Goal: Use online tool/utility: Utilize a website feature to perform a specific function

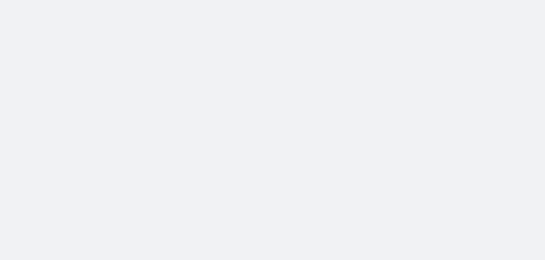
click at [405, 154] on body at bounding box center [272, 130] width 545 height 260
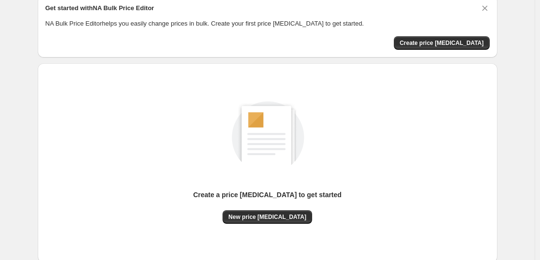
scroll to position [102, 0]
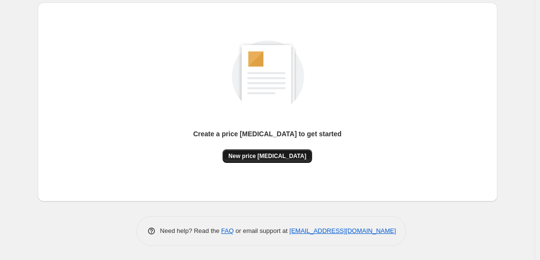
click at [285, 158] on span "New price [MEDICAL_DATA]" at bounding box center [267, 156] width 78 height 8
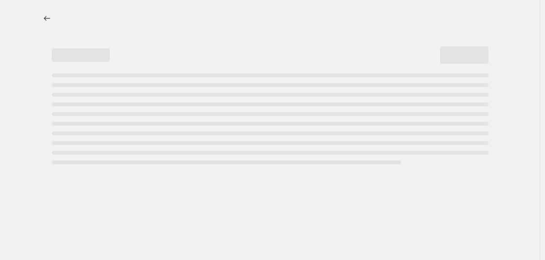
select select "percentage"
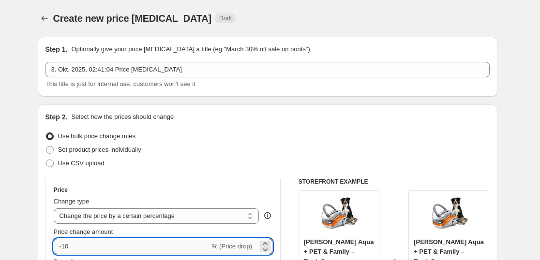
click at [104, 252] on input "-10" at bounding box center [132, 246] width 156 height 15
type input "-1"
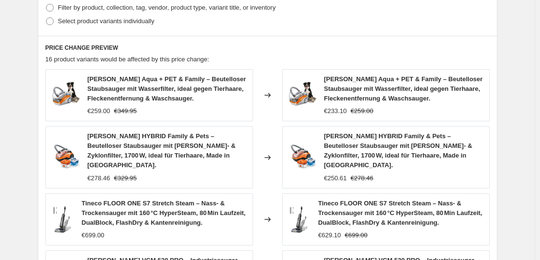
scroll to position [771, 0]
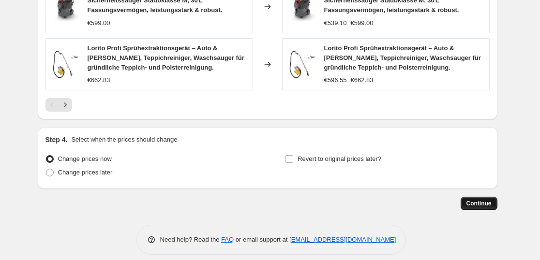
type input "-35"
click at [482, 200] on span "Continue" at bounding box center [478, 204] width 25 height 8
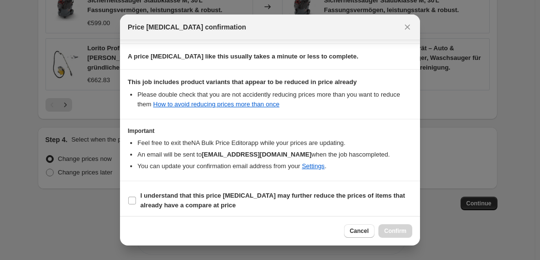
scroll to position [147, 0]
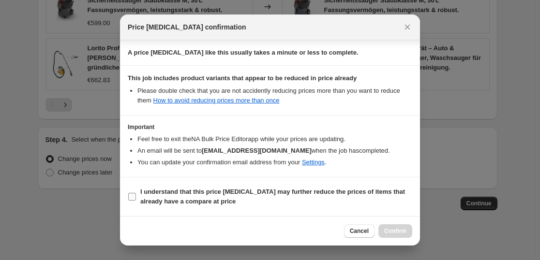
click at [215, 190] on b "I understand that this price [MEDICAL_DATA] may further reduce the prices of it…" at bounding box center [272, 196] width 265 height 17
click at [136, 193] on input "I understand that this price [MEDICAL_DATA] may further reduce the prices of it…" at bounding box center [132, 197] width 8 height 8
checkbox input "true"
click at [395, 228] on span "Confirm" at bounding box center [395, 231] width 22 height 8
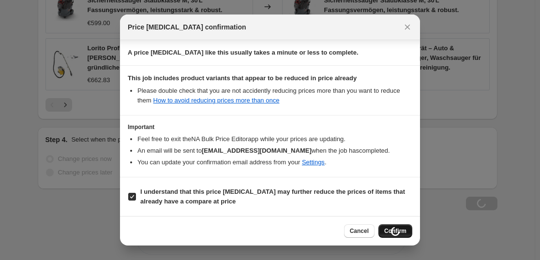
scroll to position [771, 0]
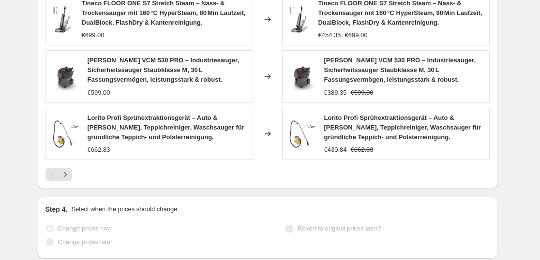
select select "percentage"
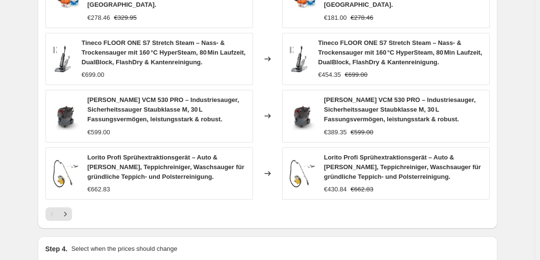
scroll to position [0, 0]
